Goal: Task Accomplishment & Management: Use online tool/utility

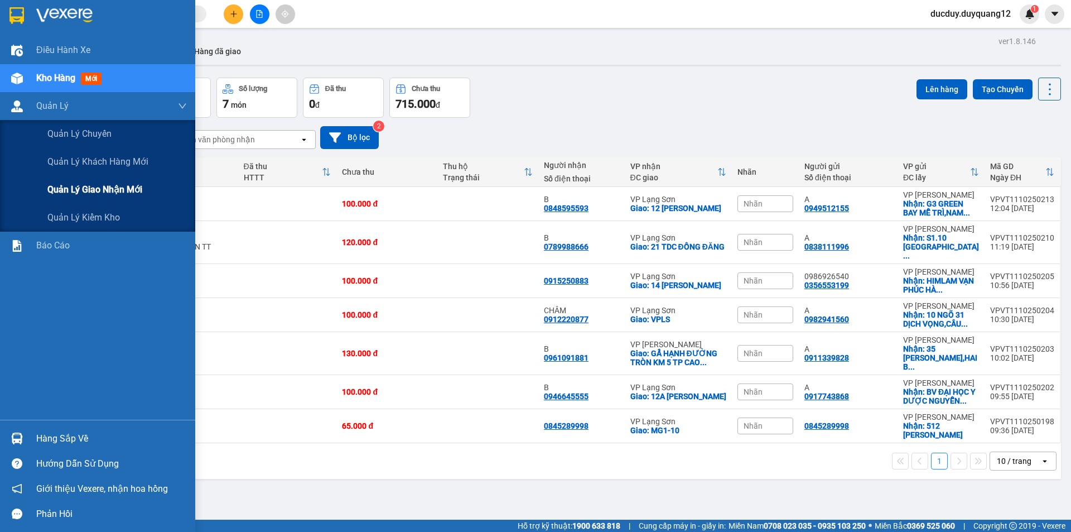
click at [95, 189] on span "Quản lý giao nhận mới" at bounding box center [94, 189] width 95 height 14
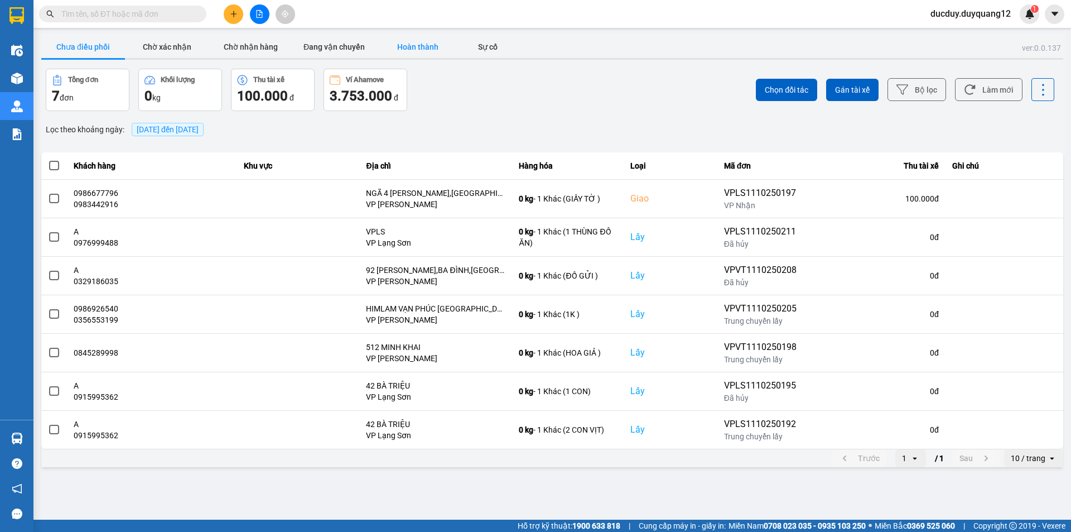
click at [441, 44] on button "Hoàn thành" at bounding box center [418, 47] width 84 height 22
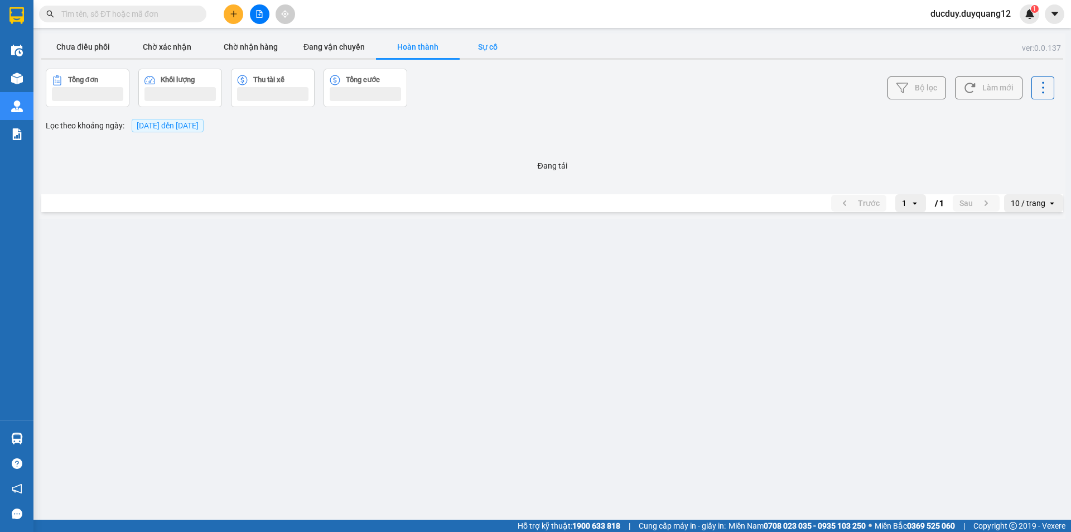
click at [488, 44] on button "Sự cố" at bounding box center [488, 47] width 56 height 22
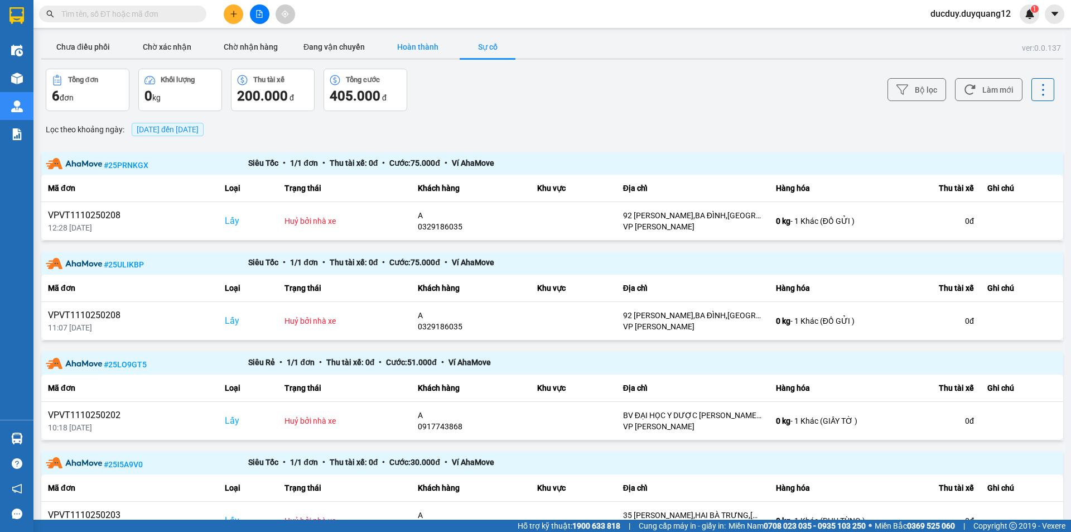
click at [431, 45] on button "Hoàn thành" at bounding box center [418, 47] width 84 height 22
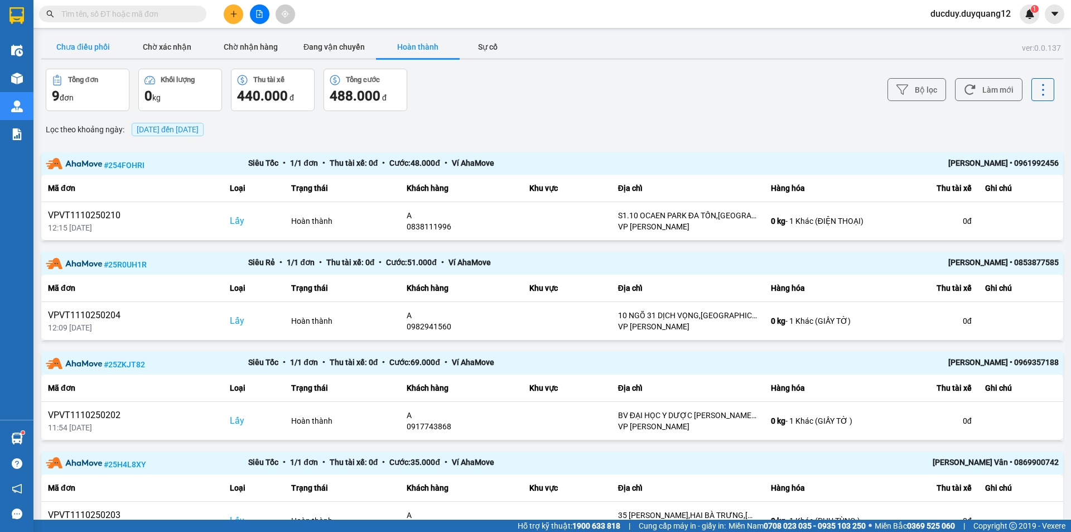
click at [80, 46] on button "Chưa điều phối" at bounding box center [83, 47] width 84 height 22
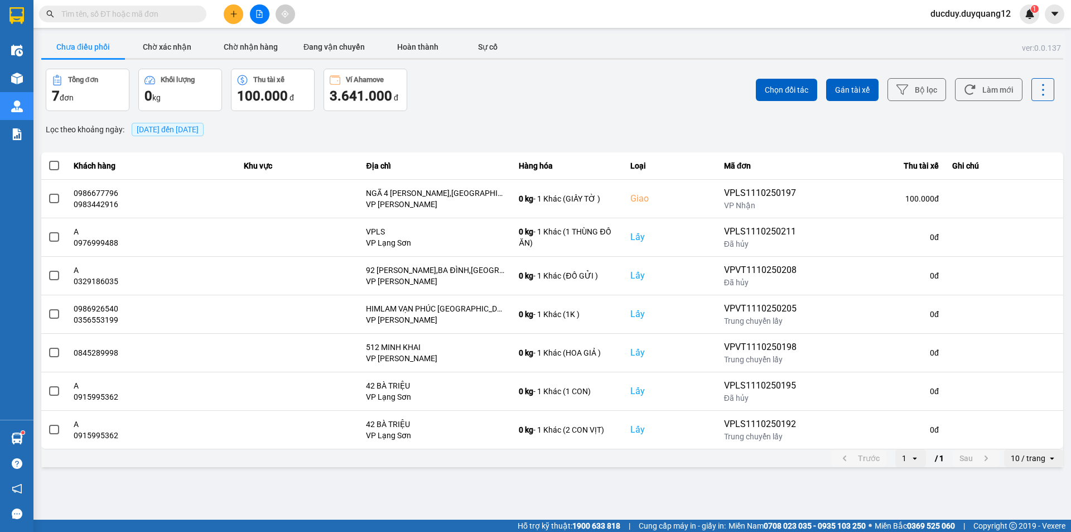
click at [252, 58] on div at bounding box center [552, 59] width 1022 height 2
click at [261, 37] on button "Chờ nhận hàng" at bounding box center [251, 47] width 84 height 22
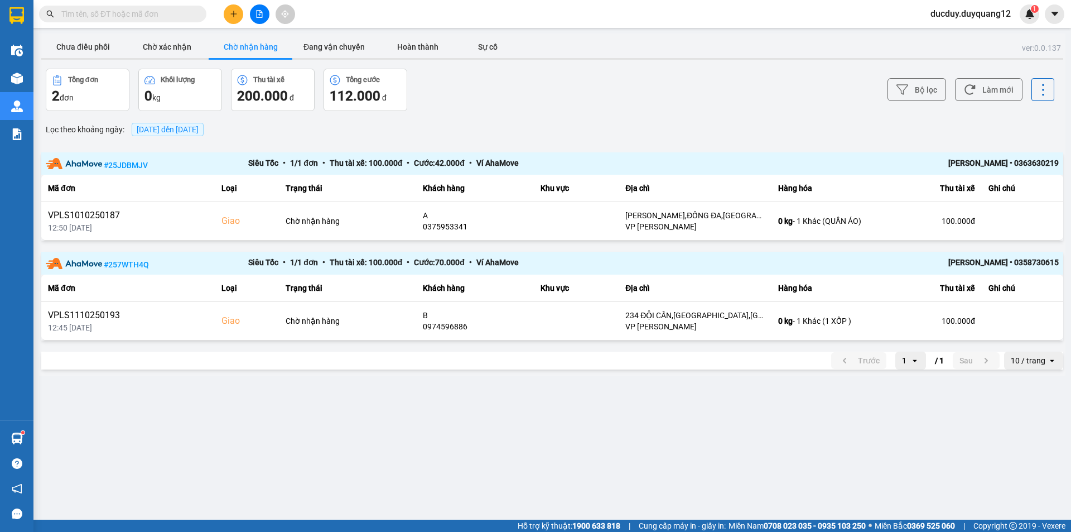
click at [327, 61] on div "ver: 0.0.137 Chưa điều phối Chờ xác nhận Chờ nhận hàng Đang vận chuyển Hoàn thà…" at bounding box center [552, 204] width 1027 height 343
click at [334, 50] on button "Đang vận chuyển" at bounding box center [334, 47] width 84 height 22
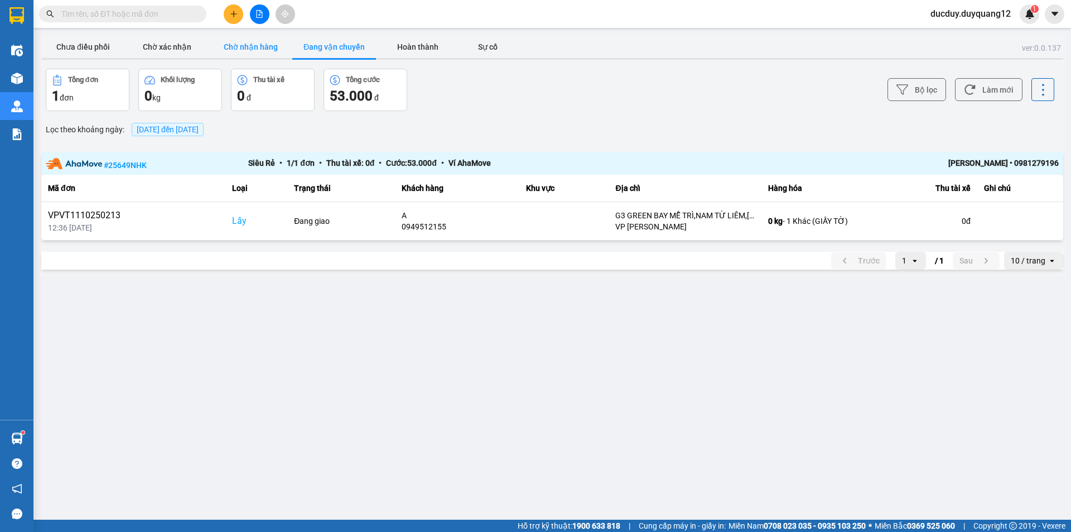
click at [255, 41] on button "Chờ nhận hàng" at bounding box center [251, 47] width 84 height 22
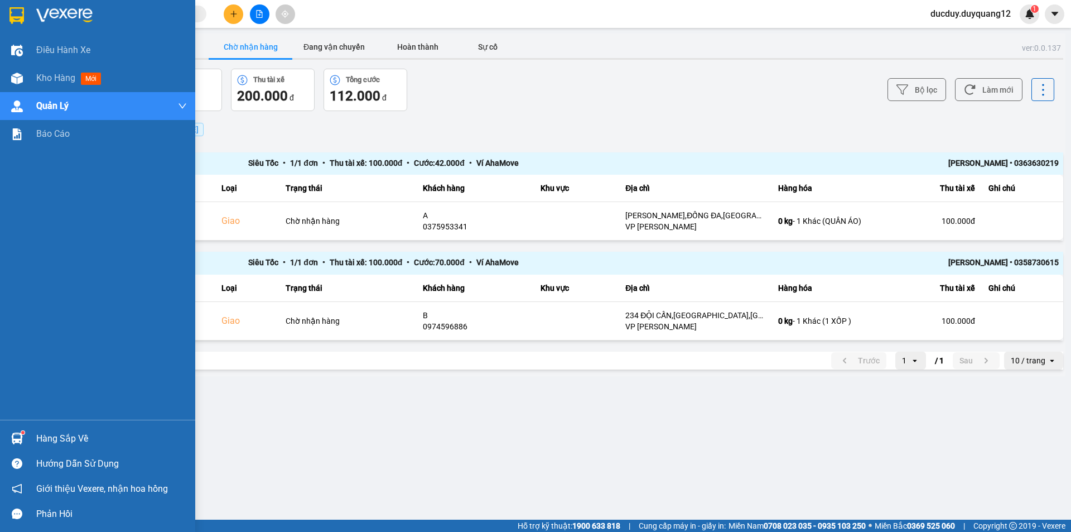
click at [63, 440] on div "Hàng sắp về" at bounding box center [111, 438] width 151 height 17
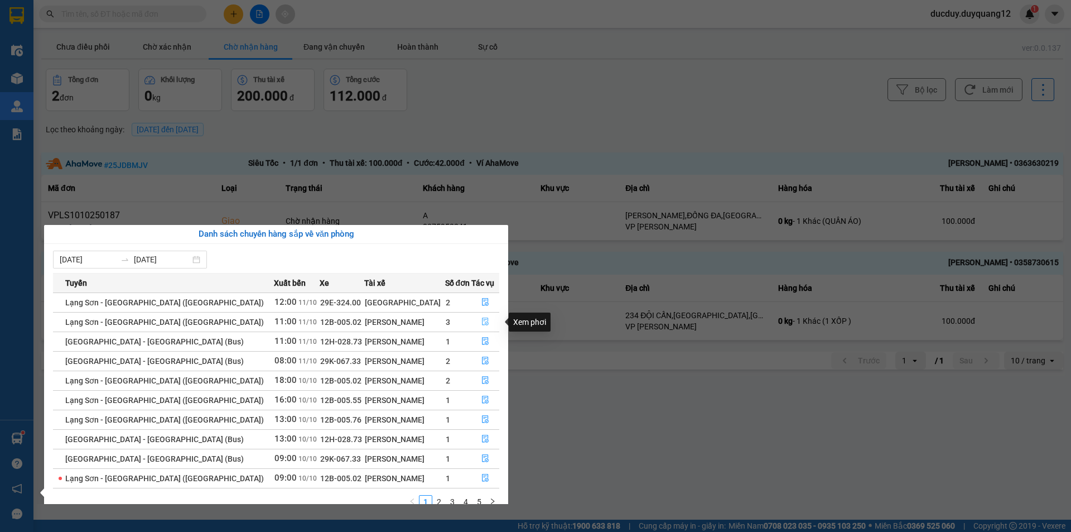
click at [482, 322] on icon "file-done" at bounding box center [485, 322] width 7 height 8
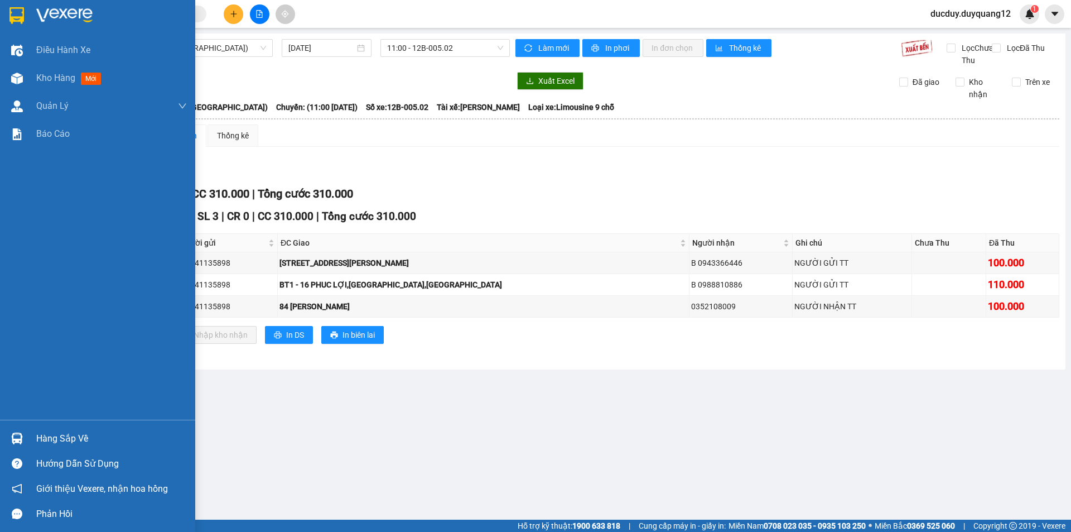
click at [52, 440] on div "Hàng sắp về" at bounding box center [111, 438] width 151 height 17
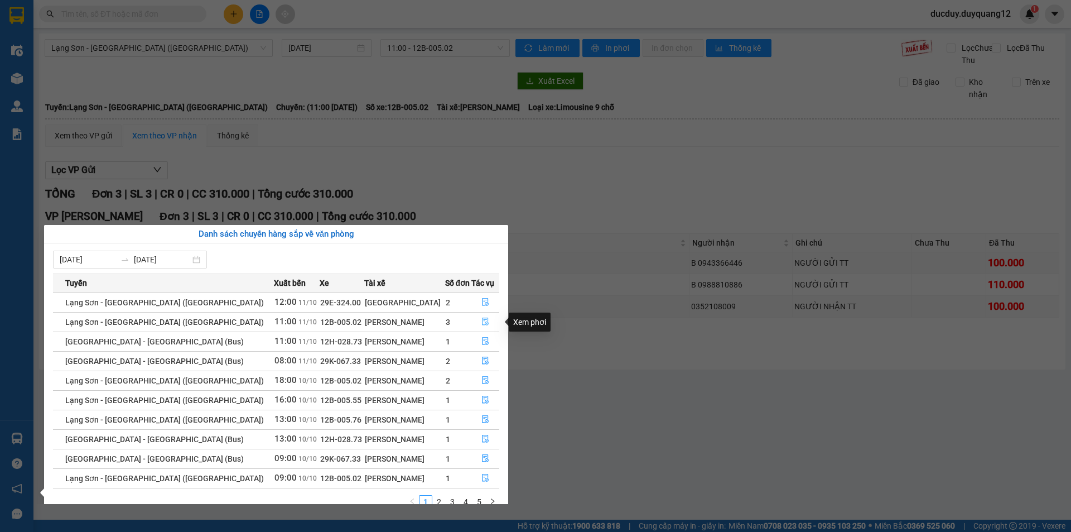
click at [482, 319] on icon "file-done" at bounding box center [486, 322] width 8 height 8
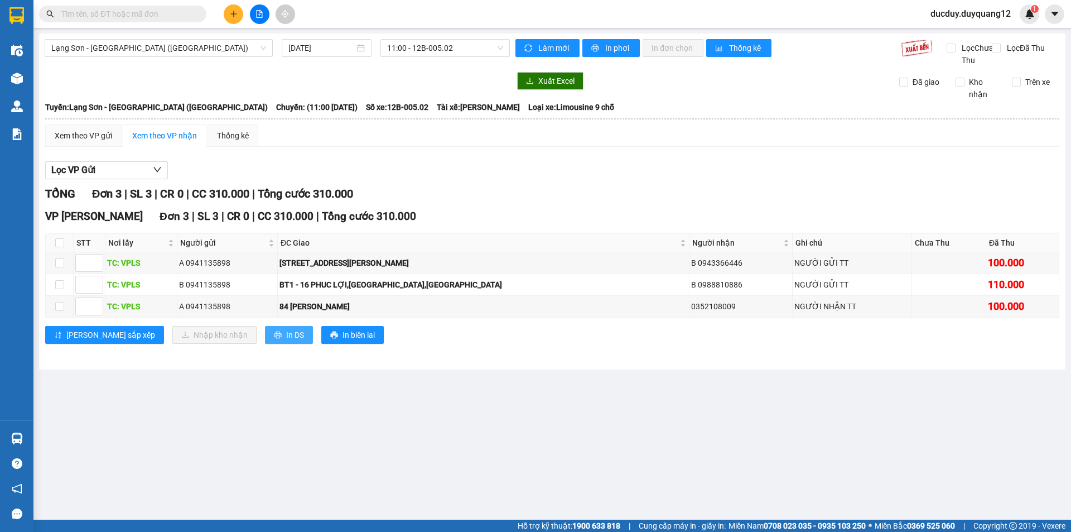
click at [286, 341] on span "In DS" at bounding box center [295, 335] width 18 height 12
click at [265, 344] on button "In DS" at bounding box center [289, 335] width 48 height 18
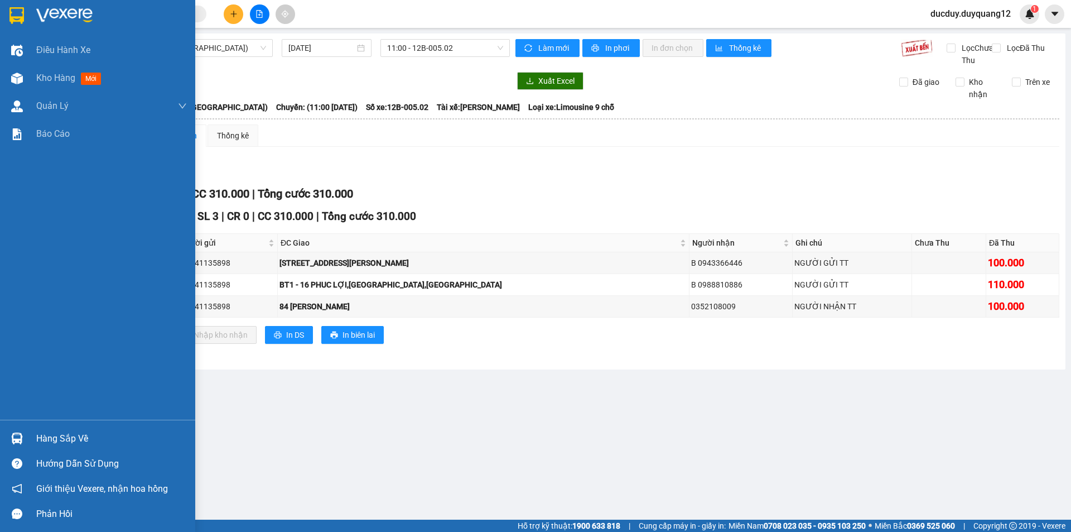
click at [56, 440] on div "Hàng sắp về" at bounding box center [111, 438] width 151 height 17
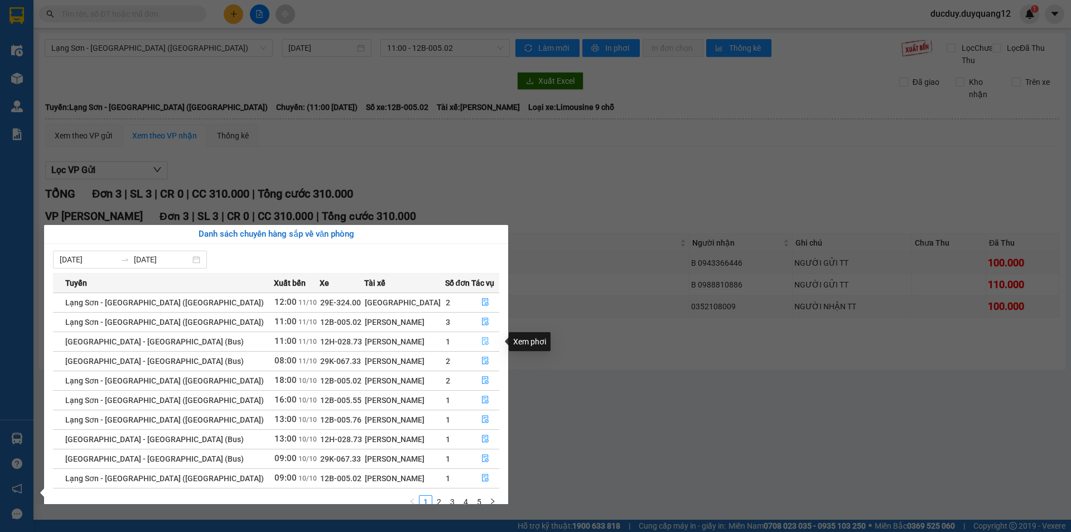
click at [482, 340] on icon "file-done" at bounding box center [486, 341] width 8 height 8
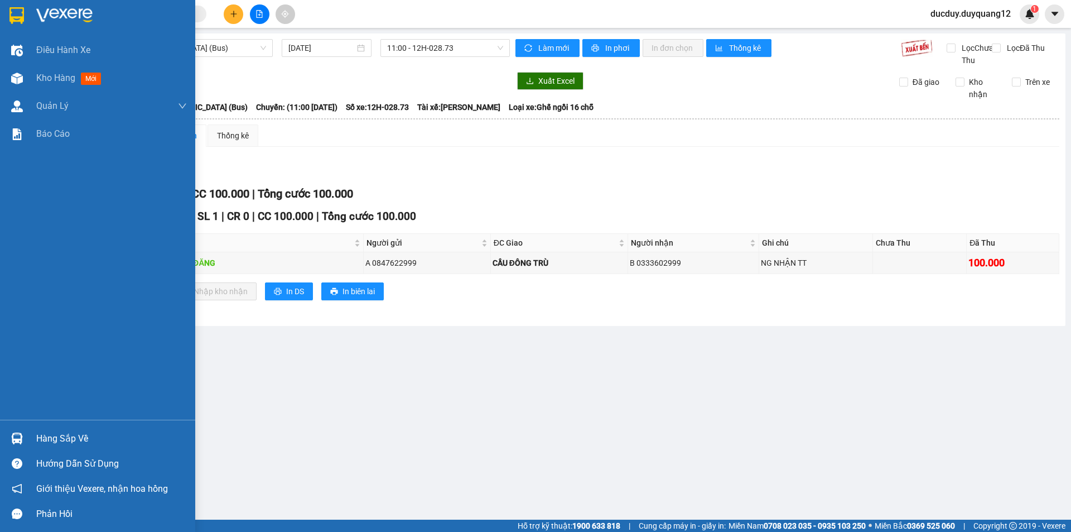
click at [56, 432] on div "Hàng sắp về" at bounding box center [111, 438] width 151 height 17
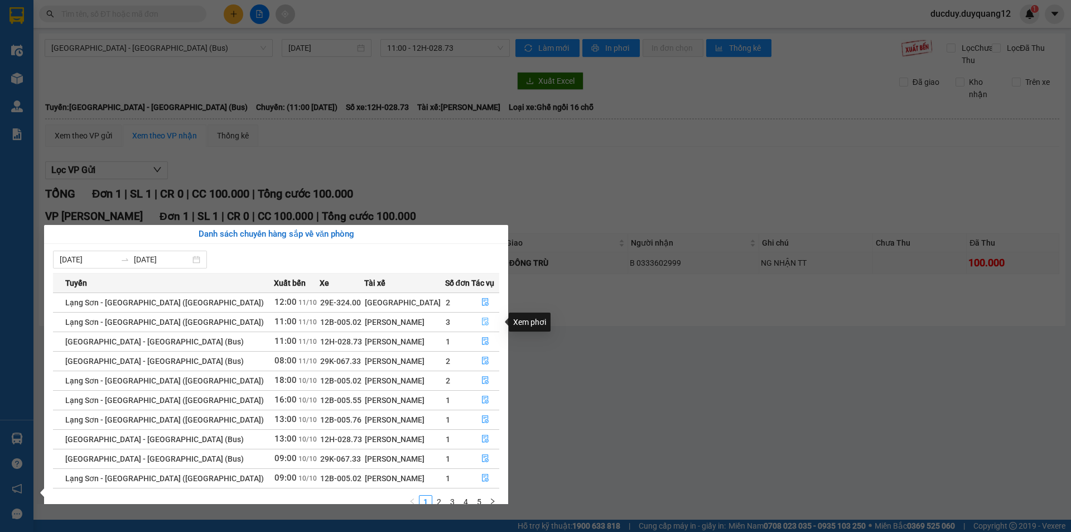
click at [482, 323] on icon "file-done" at bounding box center [486, 322] width 8 height 8
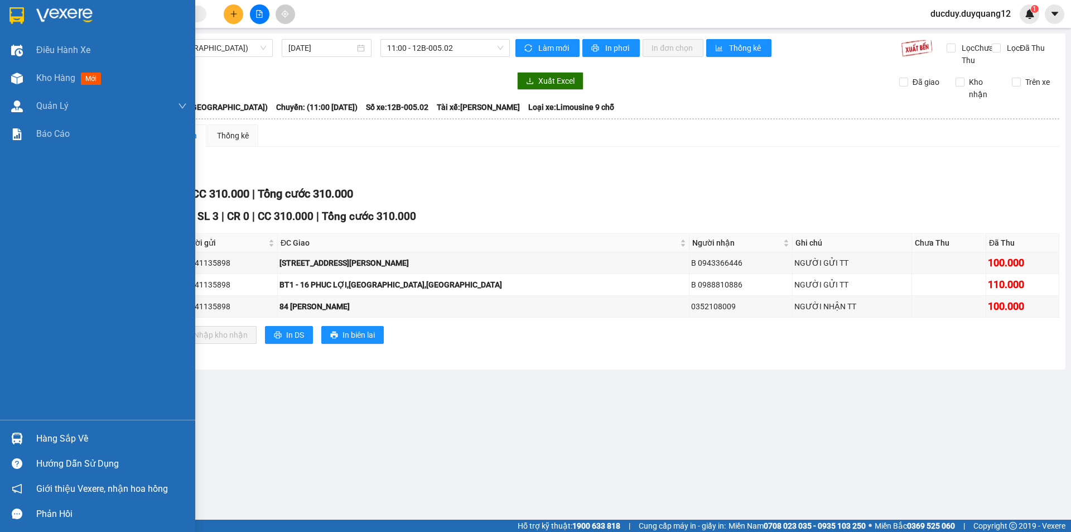
click at [61, 438] on div "Hàng sắp về" at bounding box center [111, 438] width 151 height 17
